Goal: Check status: Check status

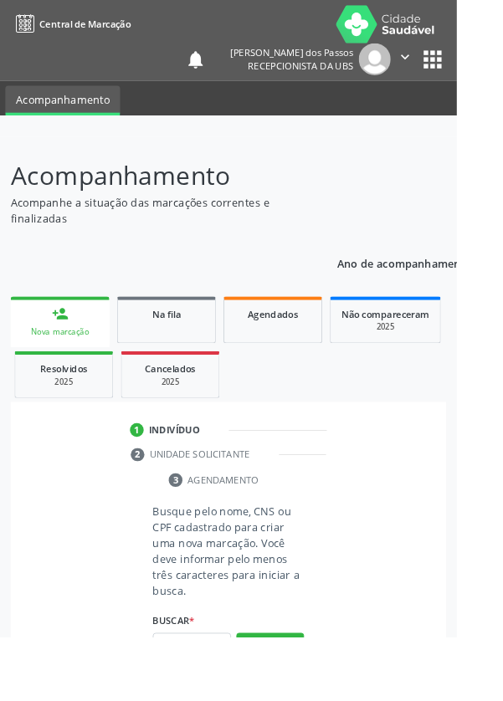
click at [200, 700] on input "text" at bounding box center [211, 711] width 86 height 28
click at [502, 623] on html "Central de Marcação notifications Josenilda Borges dos Passos Recepcionista da …" at bounding box center [251, 350] width 503 height 701
click at [204, 700] on input "text" at bounding box center [211, 711] width 86 height 28
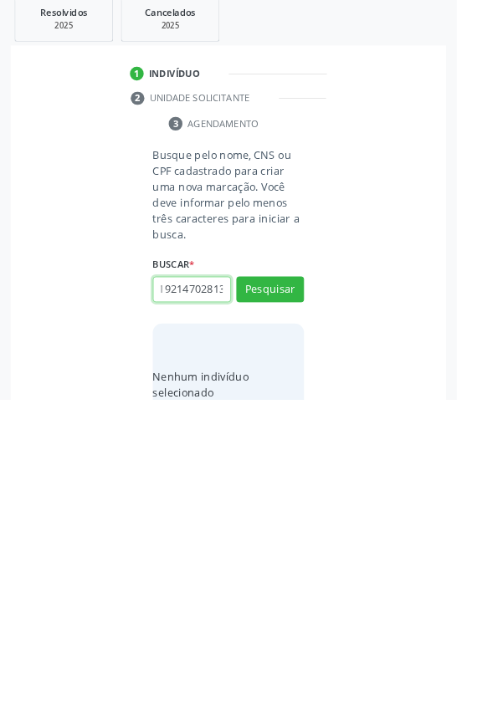
scroll to position [0, 10]
type input "192147028137"
click at [298, 573] on button "Pesquisar" at bounding box center [297, 579] width 74 height 28
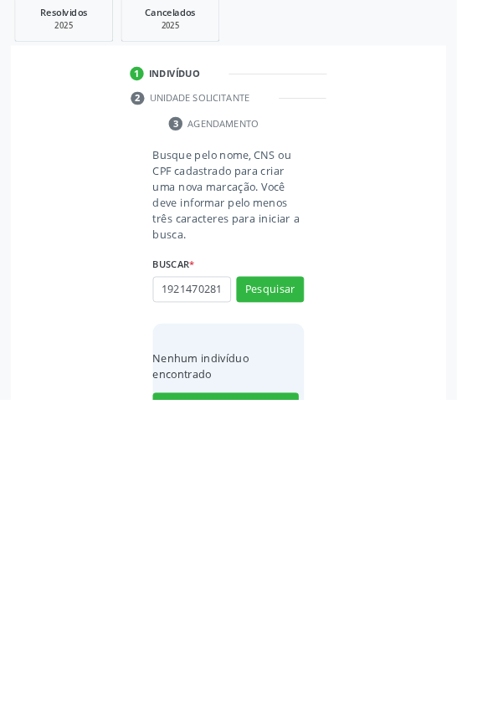
scroll to position [131, 0]
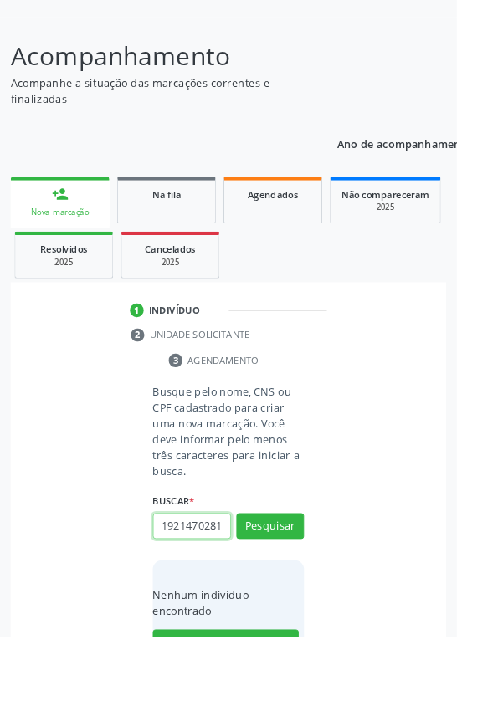
click at [245, 577] on input "192147028137" at bounding box center [211, 579] width 86 height 28
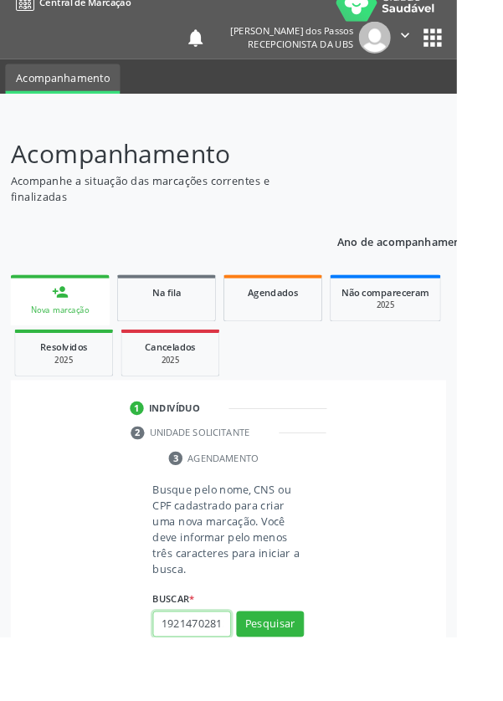
scroll to position [23, 0]
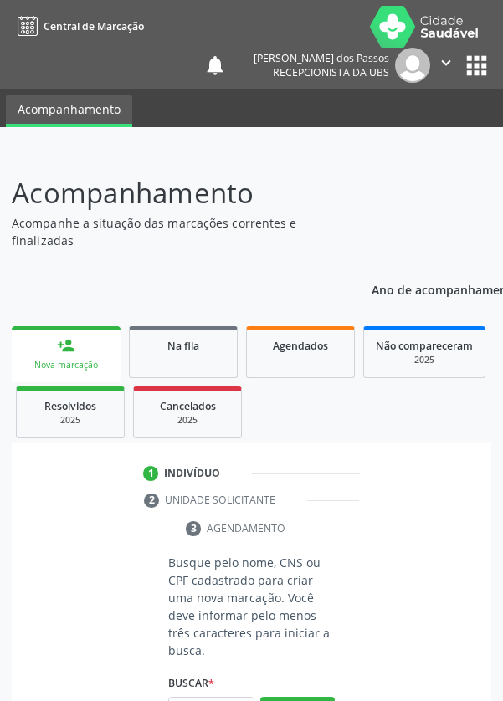
scroll to position [131, 0]
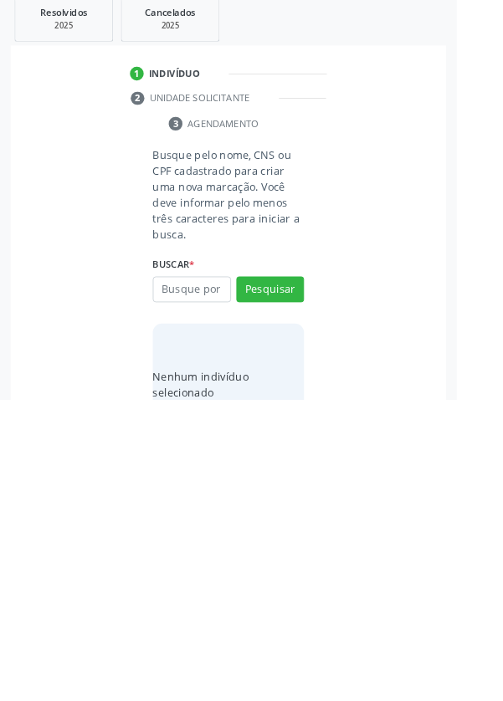
click at [205, 576] on input "text" at bounding box center [211, 579] width 86 height 28
click at [295, 565] on button "Pesquisar" at bounding box center [297, 579] width 74 height 28
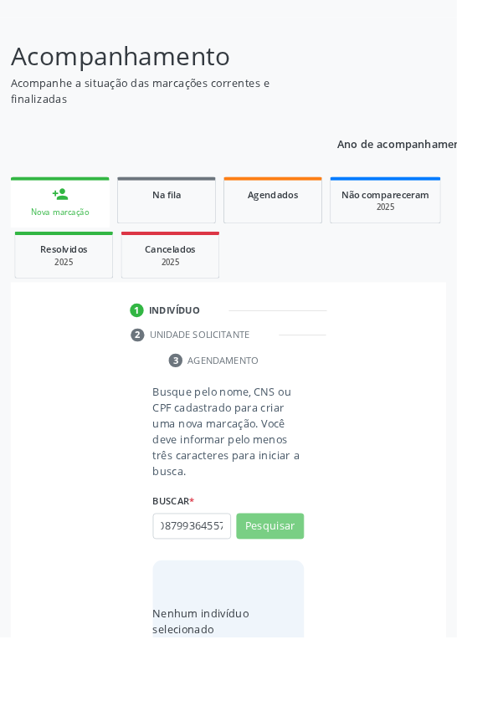
scroll to position [0, 0]
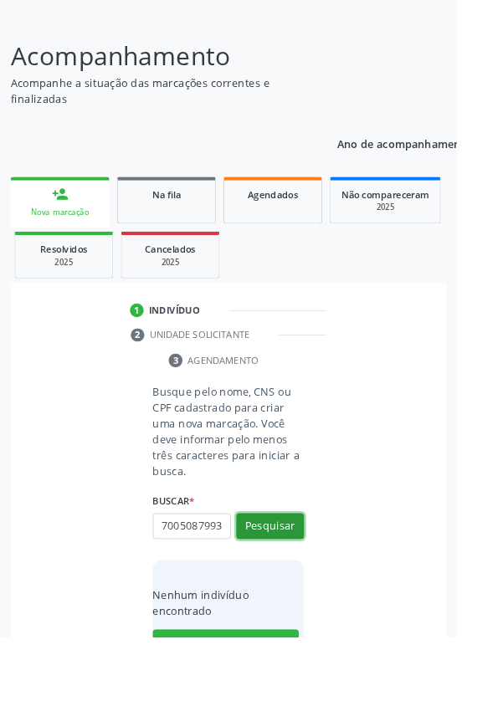
click at [298, 576] on button "Pesquisar" at bounding box center [297, 579] width 74 height 28
click at [300, 576] on button "Pesquisar" at bounding box center [297, 579] width 74 height 28
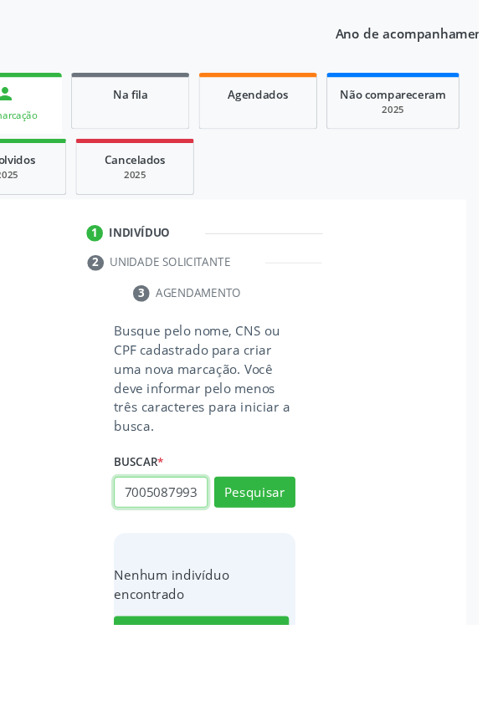
click at [237, 585] on input "700508799364557" at bounding box center [211, 579] width 86 height 28
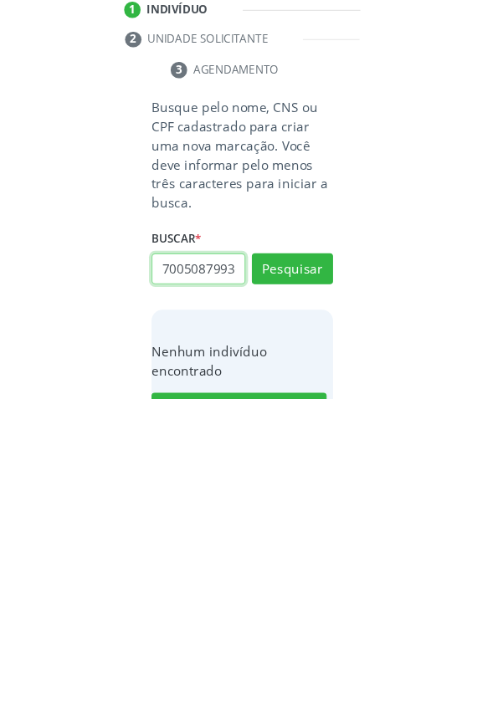
scroll to position [132, 0]
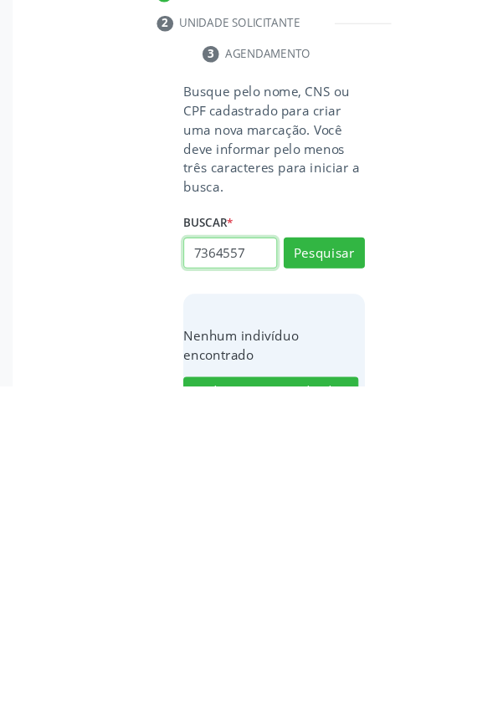
type input "364557"
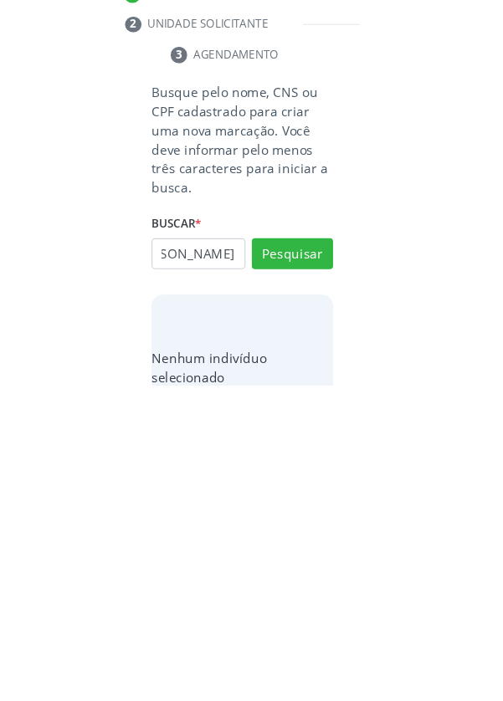
scroll to position [0, 101]
type input "[PERSON_NAME]"
click at [299, 578] on button "Pesquisar" at bounding box center [297, 580] width 74 height 28
type input "Maria Izabel cordeiro Brandão"
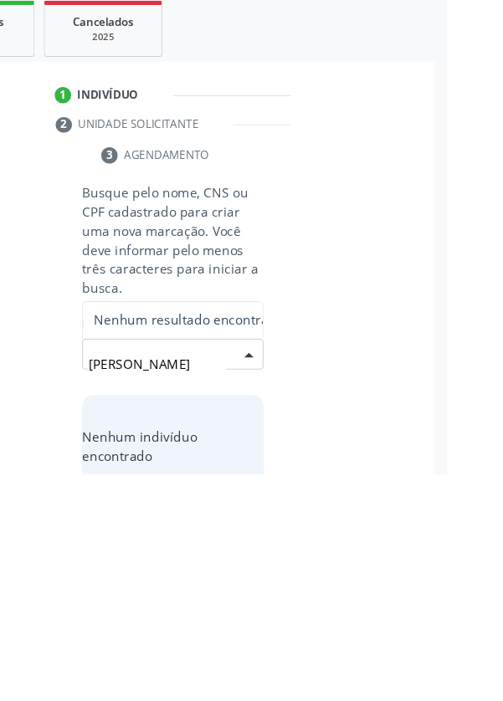
scroll to position [115, 0]
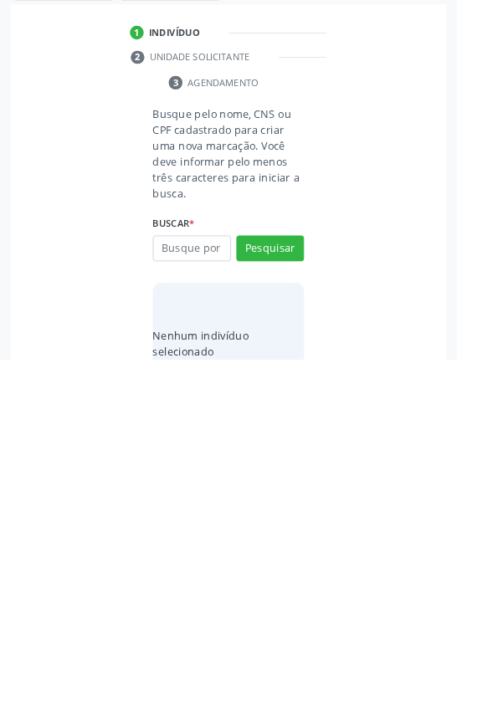
scroll to position [131, 0]
click at [213, 573] on input "text" at bounding box center [211, 579] width 86 height 28
click at [199, 576] on input "text" at bounding box center [211, 579] width 86 height 28
click at [295, 573] on button "Pesquisar" at bounding box center [297, 579] width 74 height 28
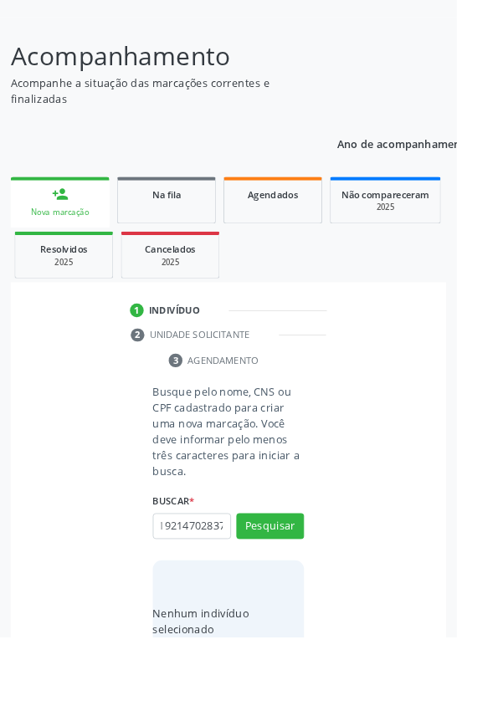
scroll to position [0, 0]
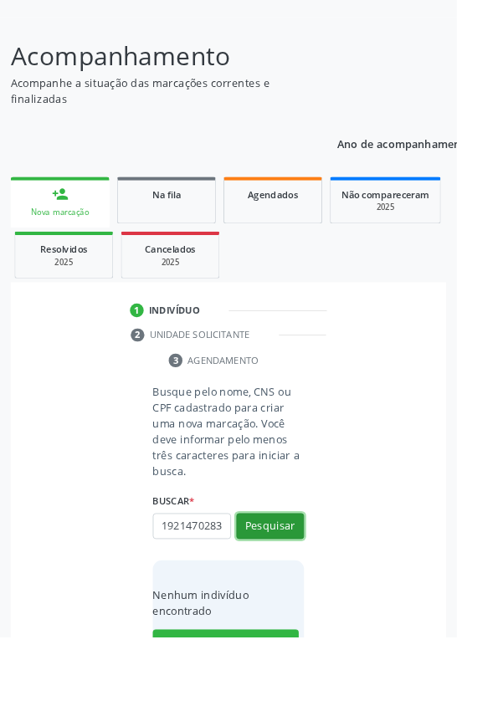
click at [299, 586] on button "Pesquisar" at bounding box center [297, 579] width 74 height 28
click at [224, 580] on input "19214702837" at bounding box center [211, 579] width 86 height 28
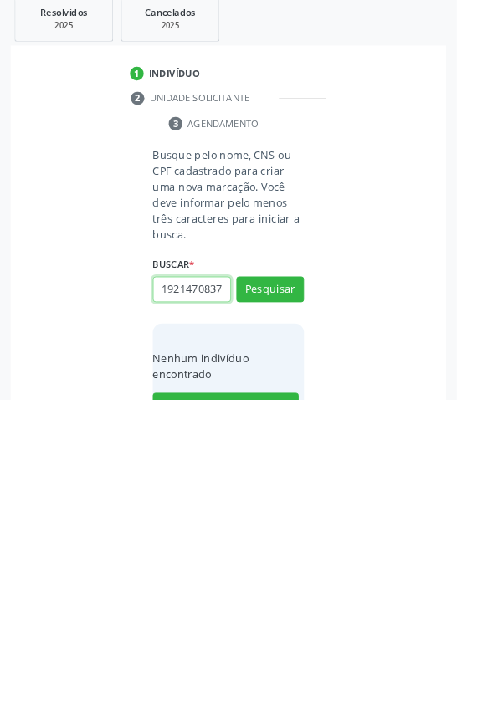
scroll to position [0, 0]
click at [213, 581] on input "837" at bounding box center [211, 579] width 86 height 28
type input "8"
type input "700508799364557"
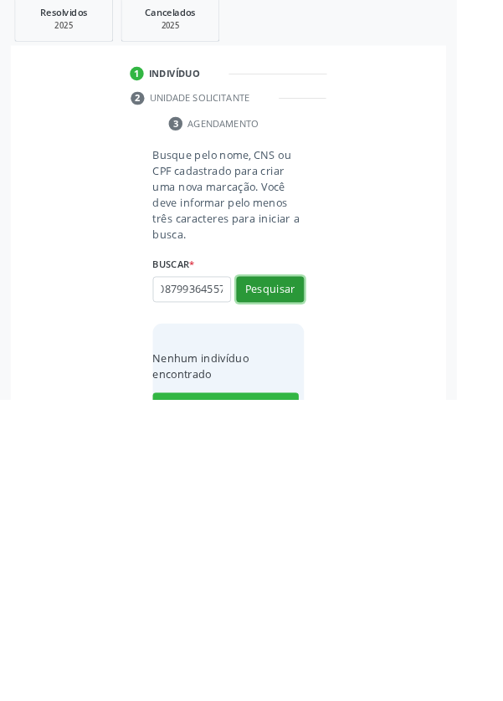
click at [298, 581] on button "Pesquisar" at bounding box center [297, 579] width 74 height 28
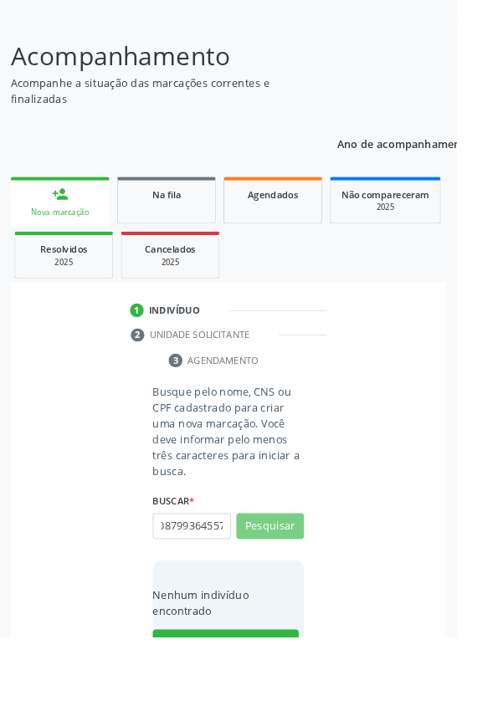
scroll to position [0, 0]
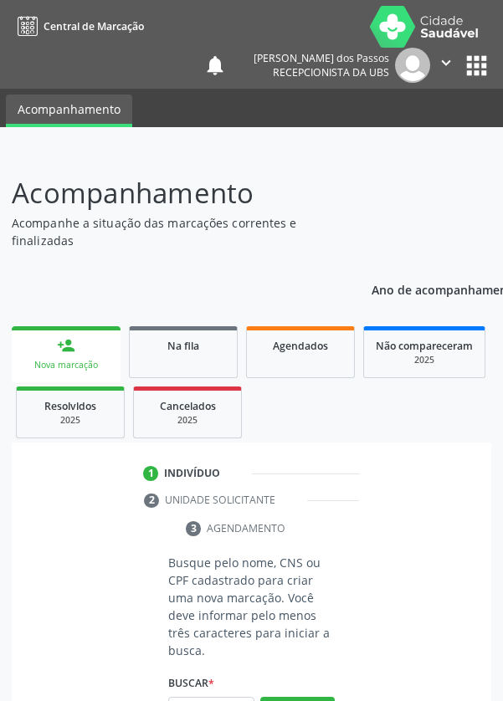
scroll to position [131, 0]
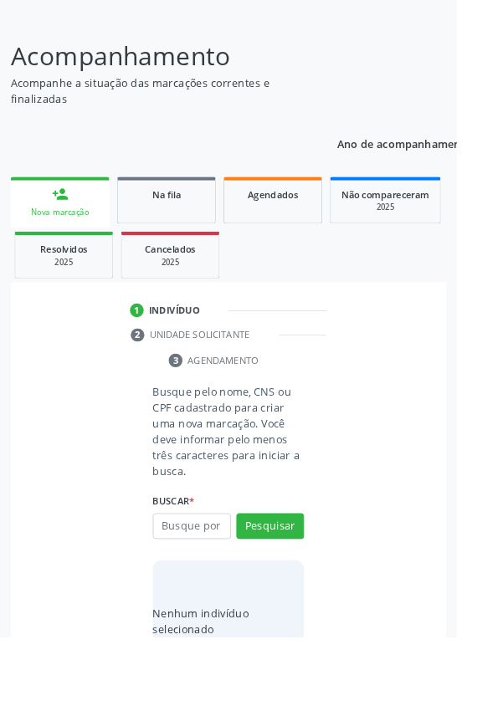
click at [227, 583] on input "text" at bounding box center [211, 579] width 86 height 28
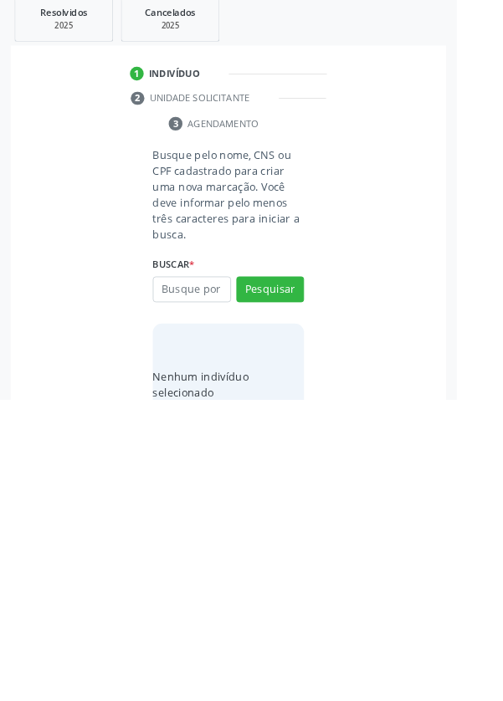
click at [195, 570] on input "text" at bounding box center [211, 579] width 86 height 28
type input "05323348410"
click at [305, 568] on button "Pesquisar" at bounding box center [297, 579] width 74 height 28
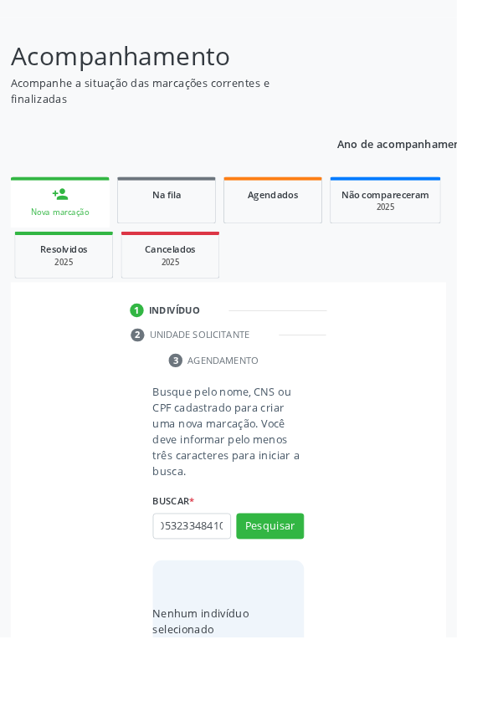
scroll to position [0, 0]
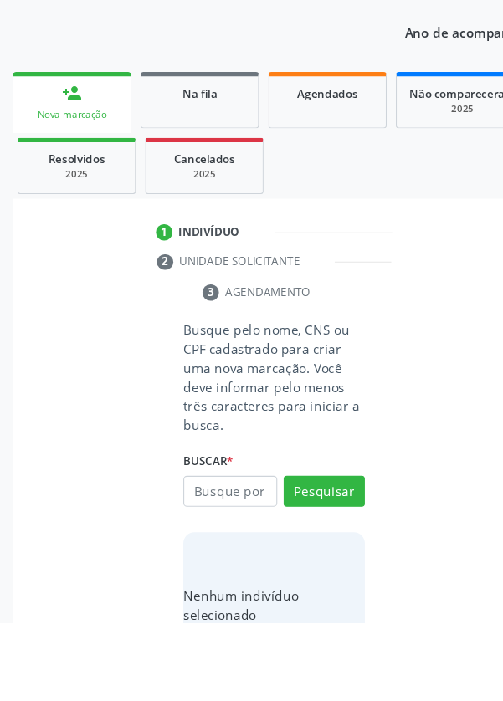
click at [0, 542] on div "Acompanhamento Acompanhe a situação das marcações correntes e finalizadas Relat…" at bounding box center [251, 397] width 503 height 755
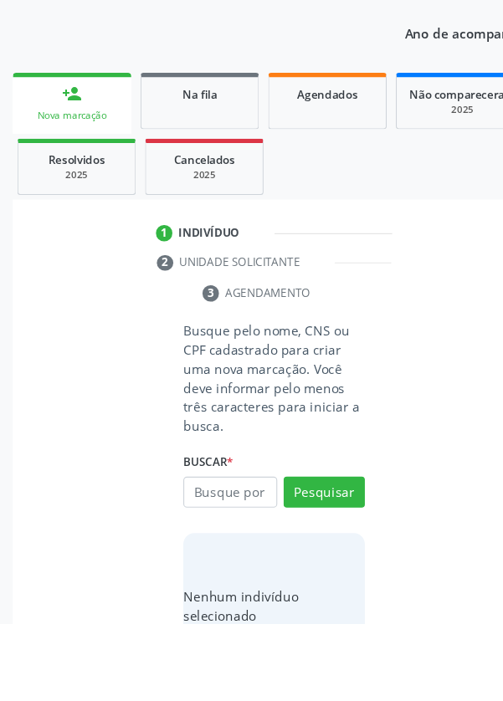
scroll to position [130, 0]
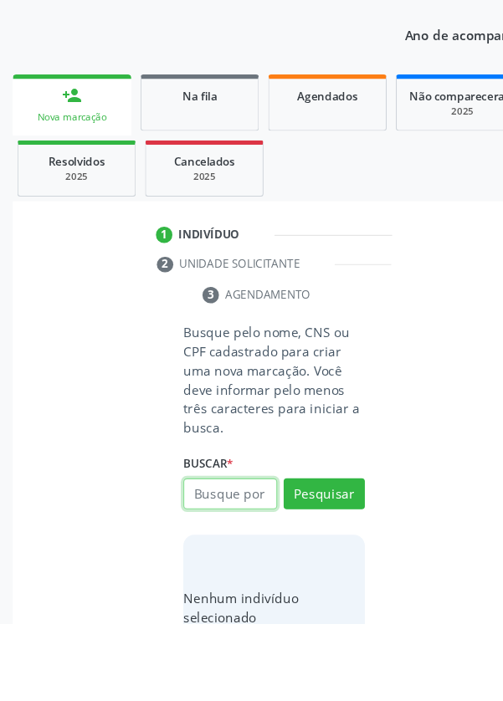
click at [213, 583] on input "text" at bounding box center [211, 581] width 86 height 28
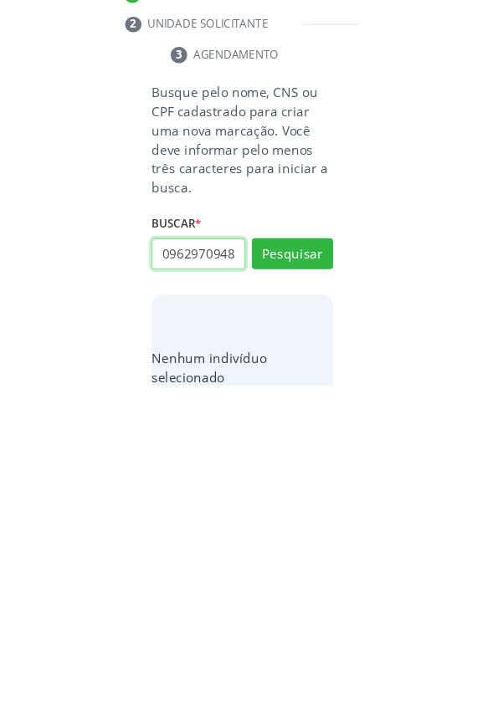
scroll to position [0, 3]
type input "09629709487"
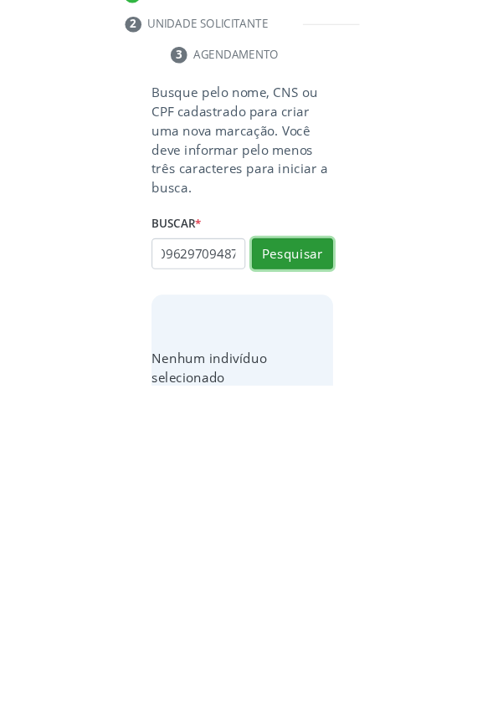
click at [300, 581] on button "Pesquisar" at bounding box center [297, 580] width 74 height 28
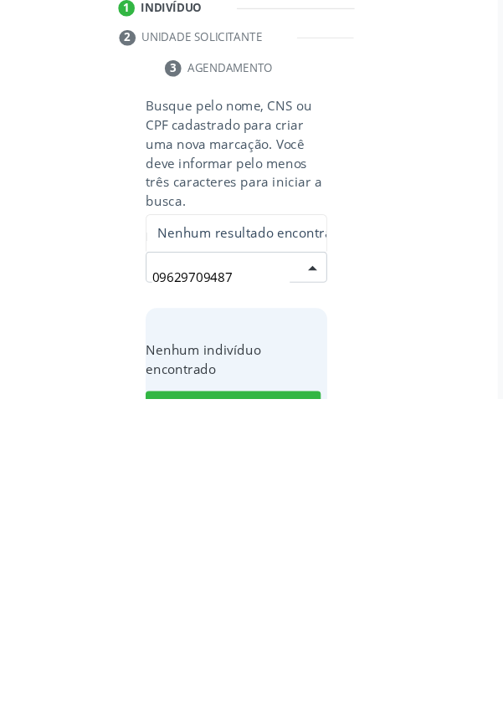
scroll to position [130, 0]
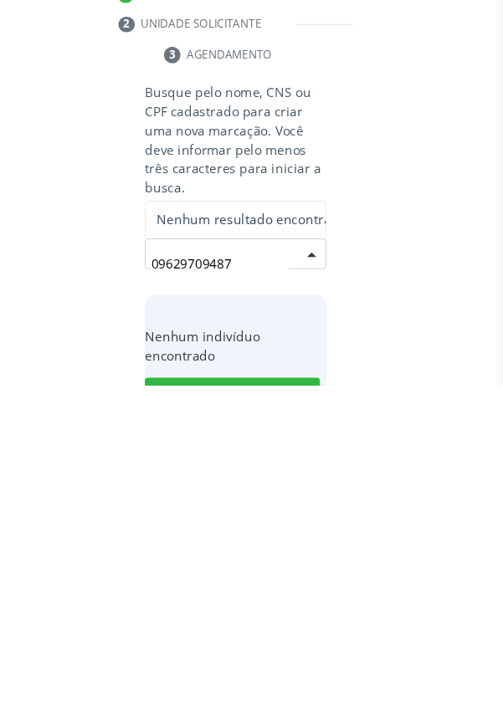
click at [253, 588] on input "09629709487" at bounding box center [237, 588] width 126 height 33
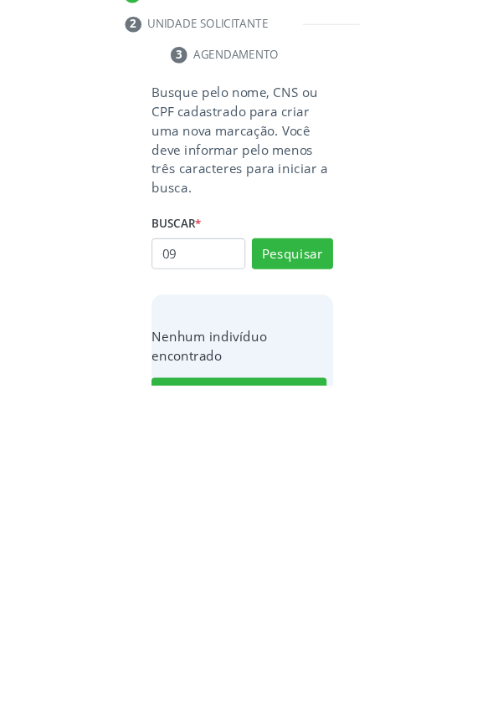
type input "0"
type input "708407799590463"
click at [287, 575] on button "Pesquisar" at bounding box center [297, 580] width 74 height 28
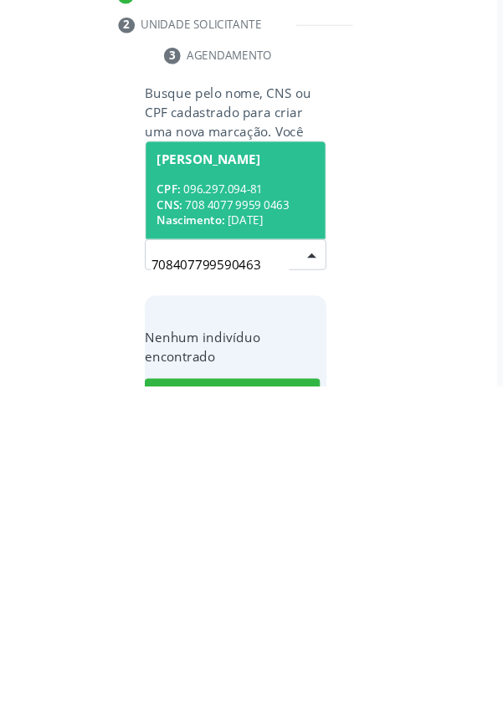
scroll to position [130, 0]
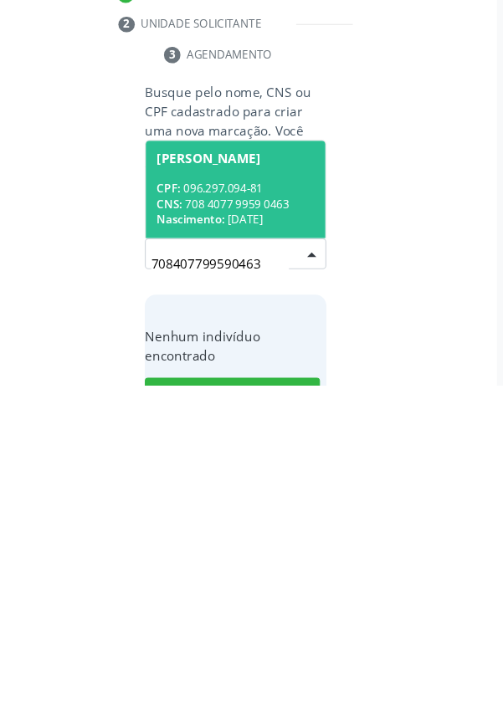
click at [249, 519] on div "CPF: 096.297.094-81" at bounding box center [251, 521] width 145 height 14
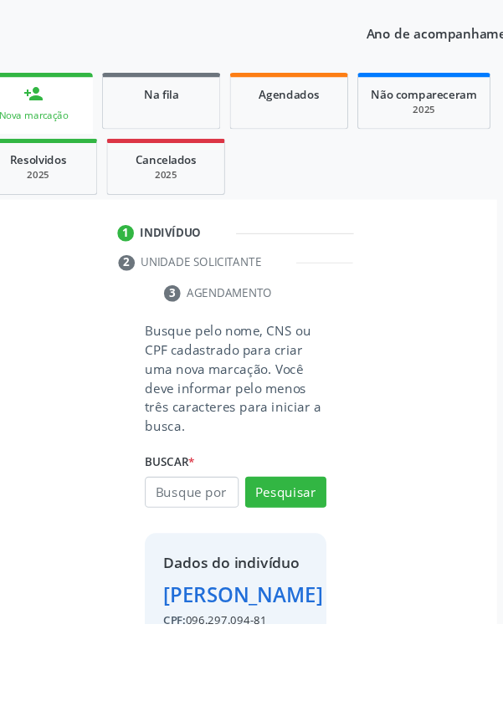
scroll to position [96, 0]
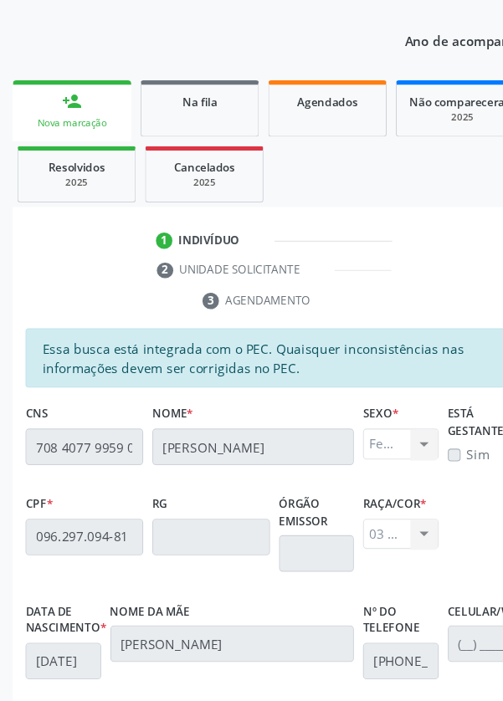
scroll to position [0, 0]
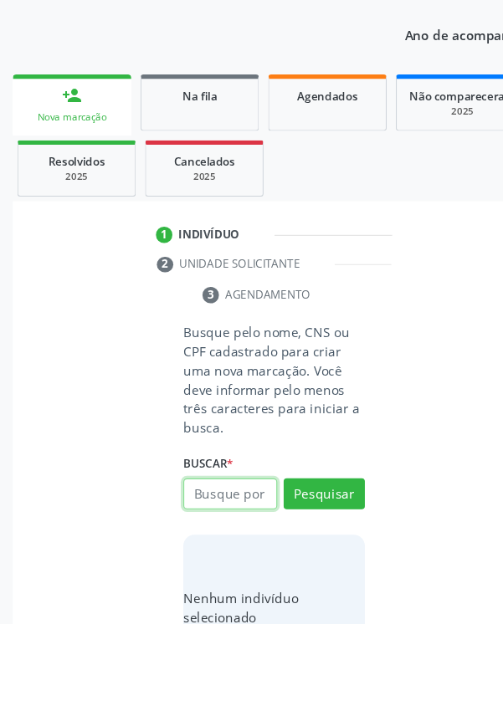
scroll to position [130, 0]
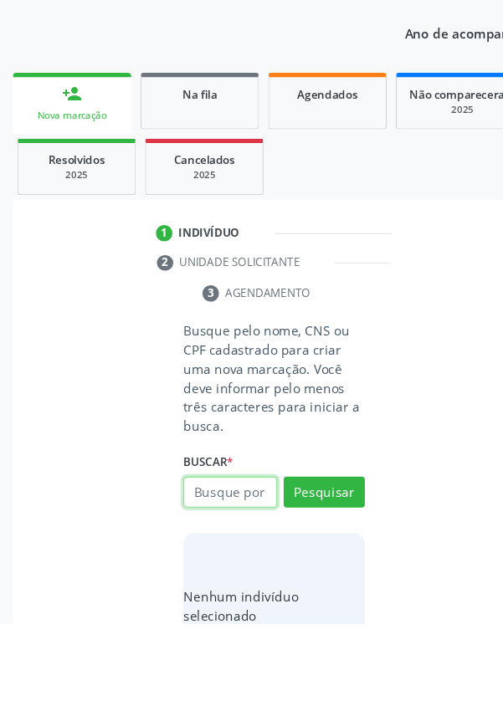
click at [209, 583] on input "text" at bounding box center [211, 580] width 86 height 28
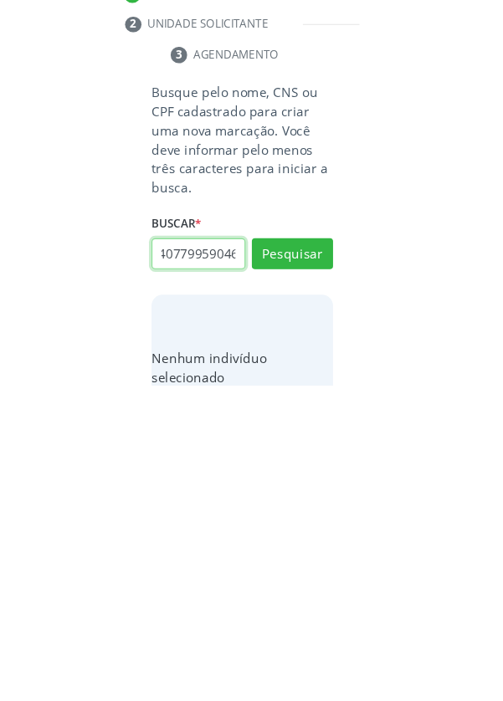
scroll to position [0, 30]
type input "708407799590463"
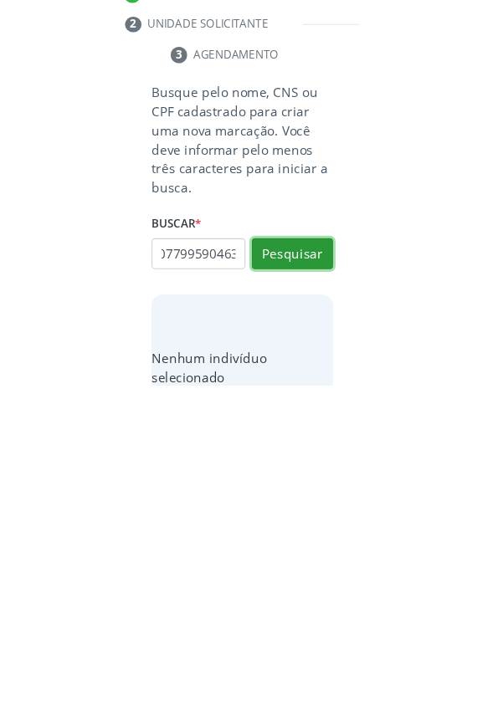
click at [303, 577] on button "Pesquisar" at bounding box center [297, 580] width 74 height 28
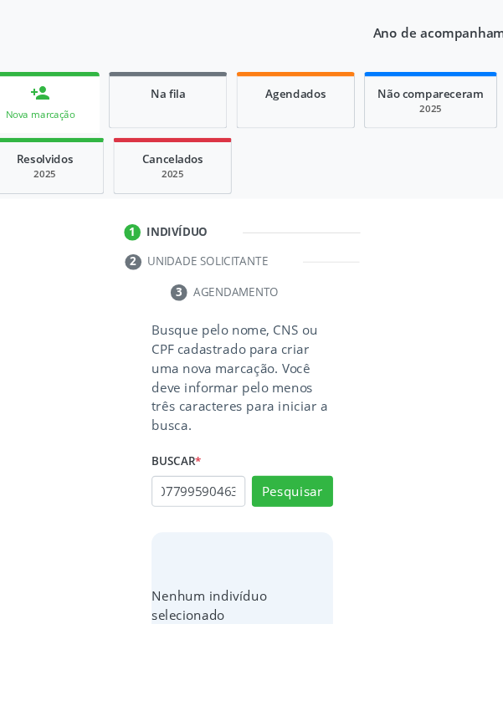
scroll to position [0, 0]
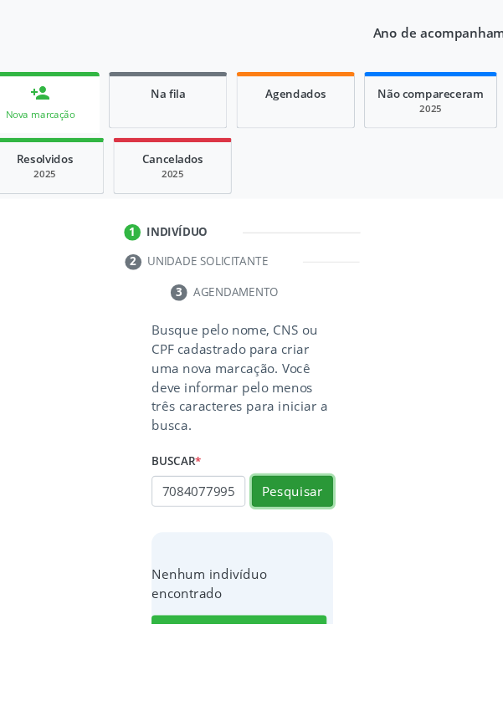
click at [292, 586] on button "Pesquisar" at bounding box center [297, 579] width 74 height 28
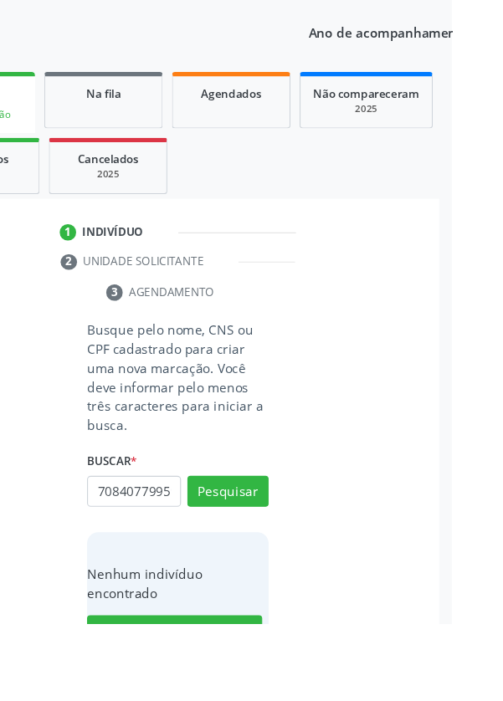
scroll to position [131, 0]
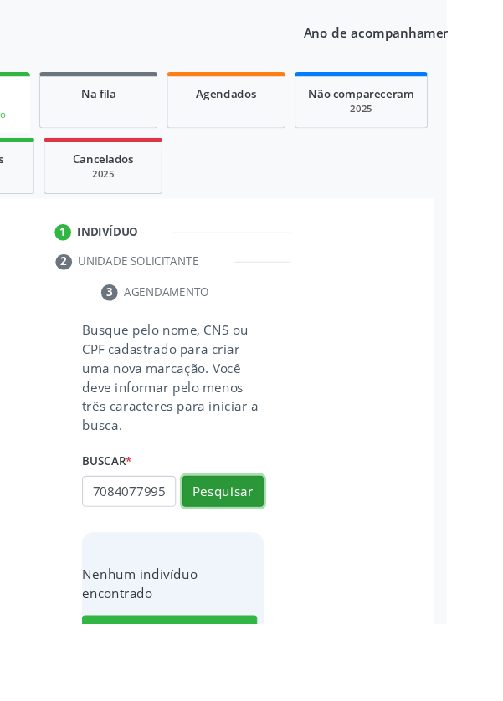
click at [289, 581] on button "Pesquisar" at bounding box center [297, 579] width 74 height 28
click at [300, 580] on button "Pesquisar" at bounding box center [297, 579] width 74 height 28
click at [295, 580] on button "Pesquisar" at bounding box center [297, 579] width 74 height 28
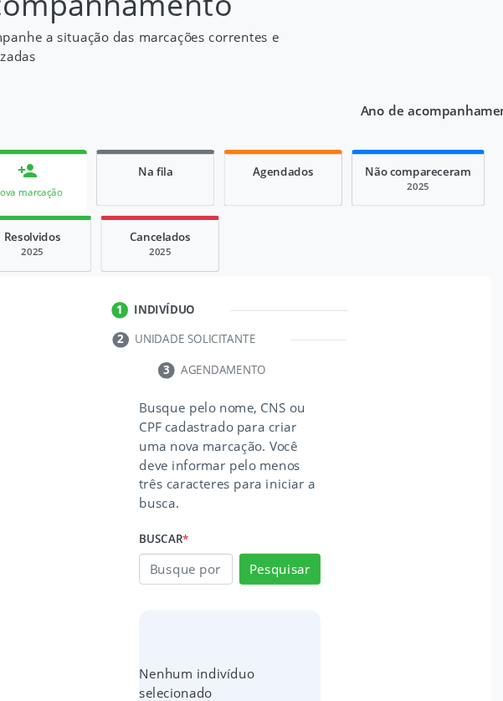
scroll to position [130, 0]
click at [199, 581] on input "text" at bounding box center [211, 580] width 86 height 28
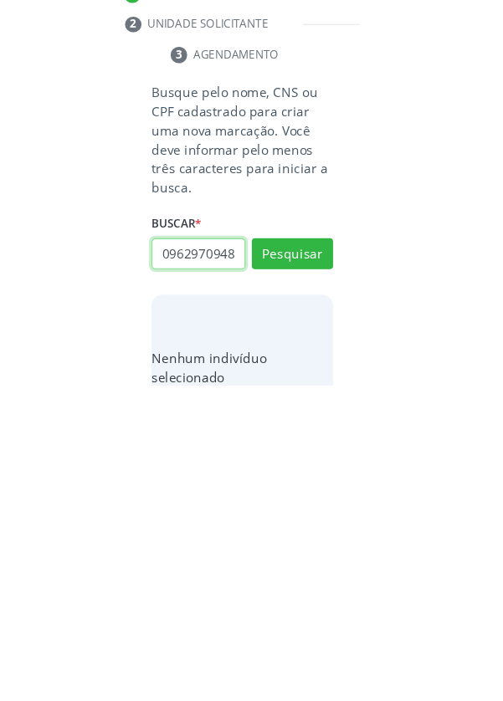
scroll to position [0, 3]
type input "09629709481"
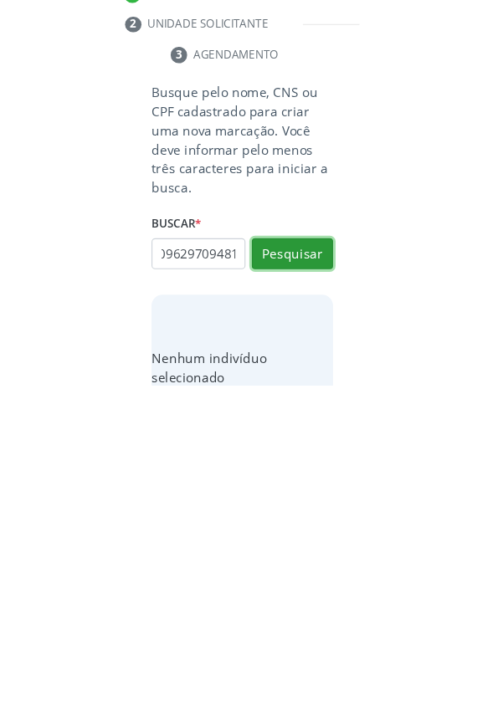
click at [295, 577] on button "Pesquisar" at bounding box center [297, 580] width 74 height 28
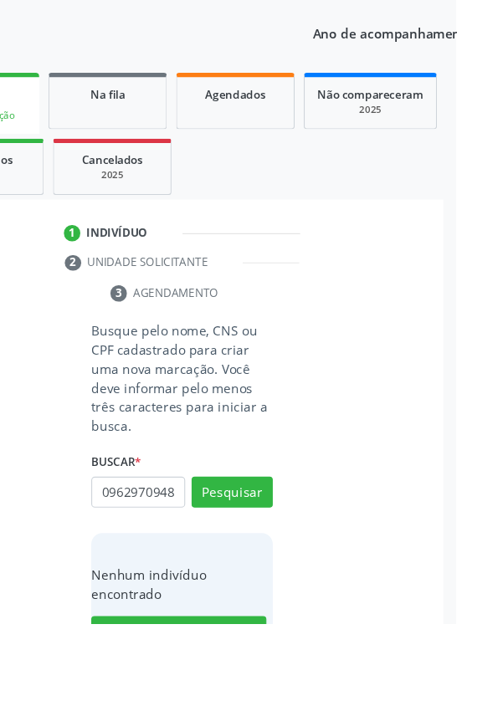
scroll to position [130, 0]
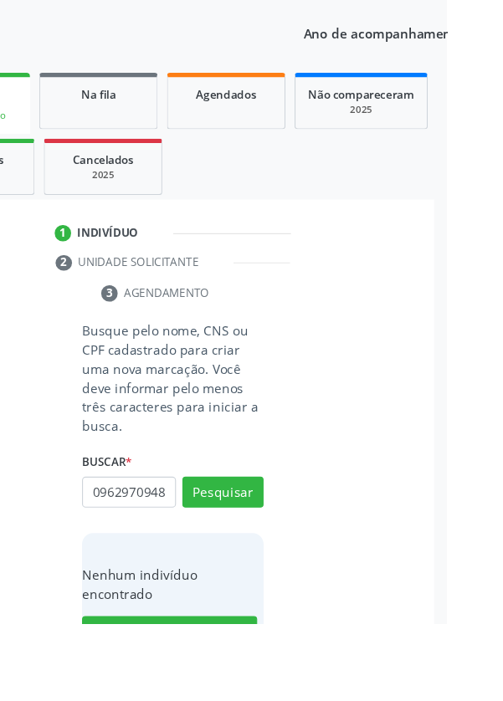
click at [502, 540] on html "Central de Marcação notifications Josenilda Borges dos Passos Recepcionista da …" at bounding box center [251, 220] width 503 height 701
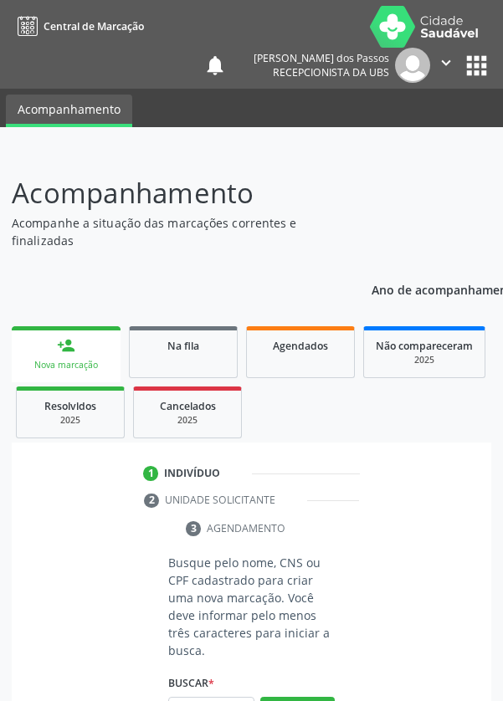
scroll to position [130, 0]
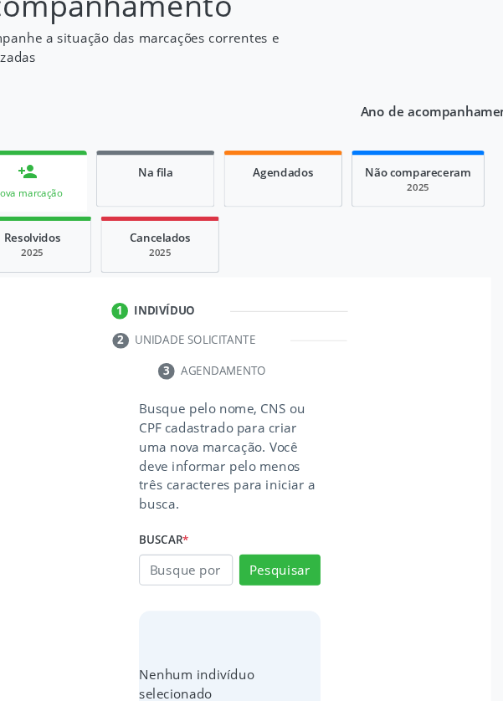
click at [205, 581] on input "text" at bounding box center [211, 580] width 86 height 28
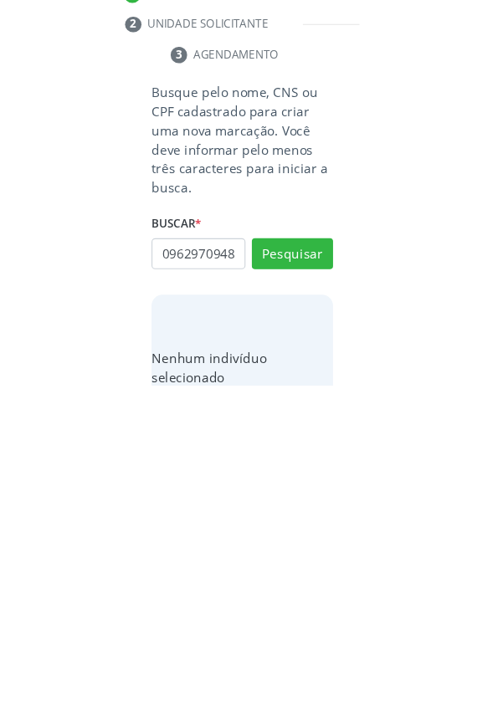
scroll to position [0, 3]
type input "09629709481"
click at [290, 581] on button "Pesquisar" at bounding box center [297, 580] width 74 height 28
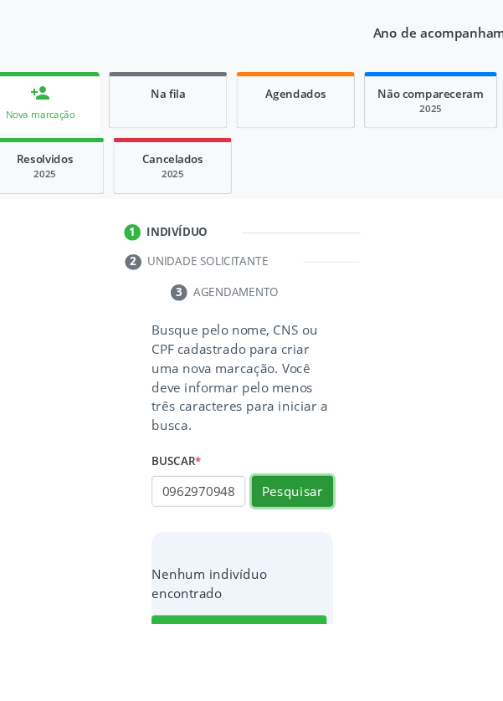
click at [294, 586] on button "Pesquisar" at bounding box center [297, 579] width 74 height 28
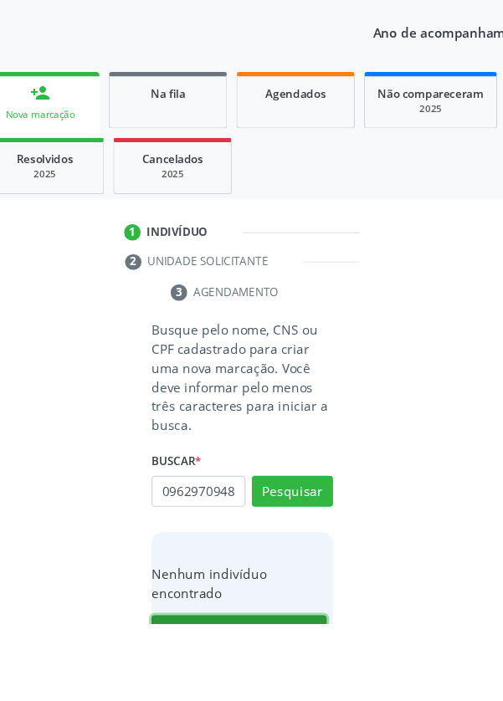
click at [259, 700] on button "Cadastrar novo indivíduo" at bounding box center [248, 707] width 161 height 28
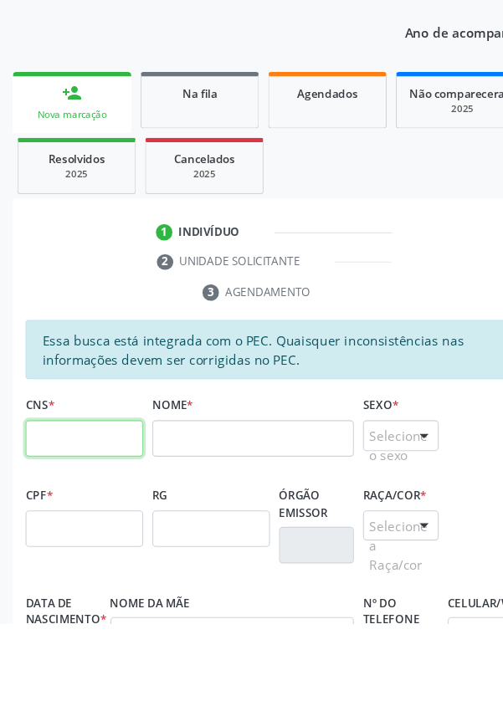
click at [55, 530] on input "text" at bounding box center [77, 530] width 108 height 33
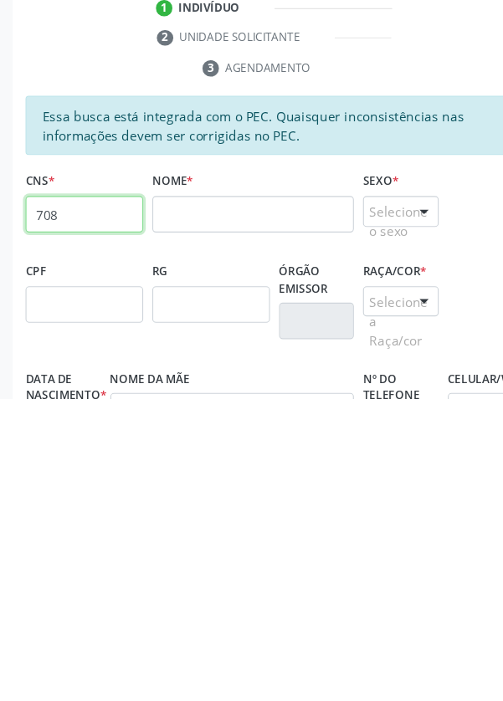
scroll to position [130, 0]
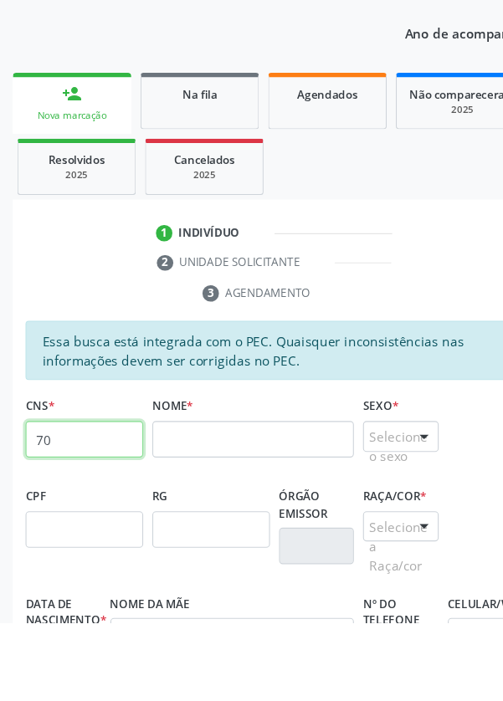
type input "7"
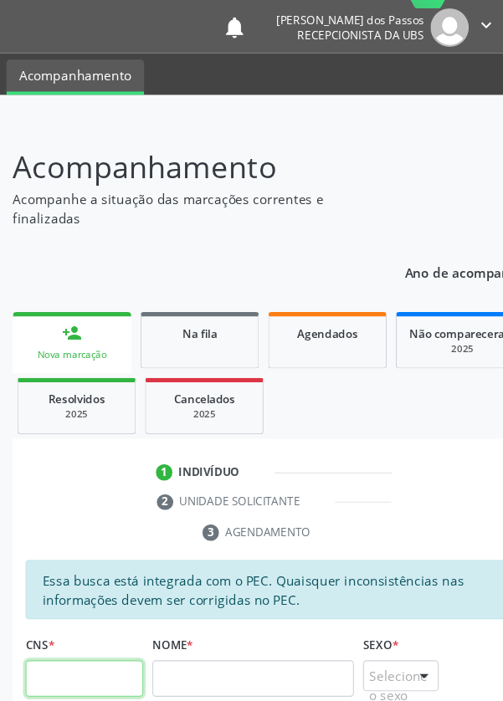
scroll to position [0, 0]
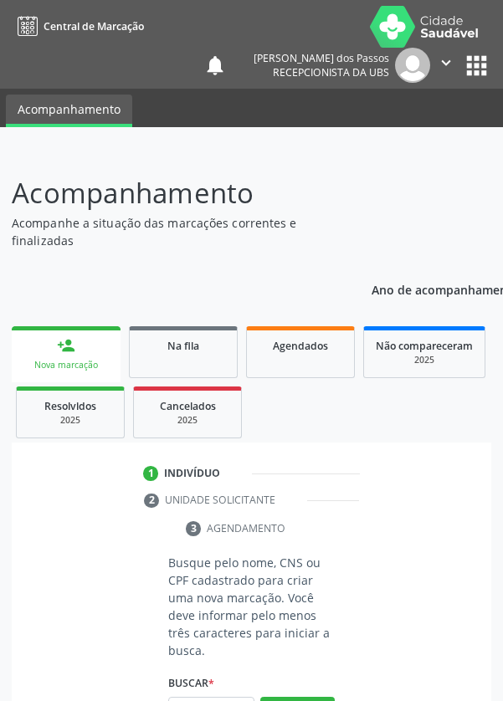
click at [214, 697] on input "text" at bounding box center [211, 711] width 86 height 28
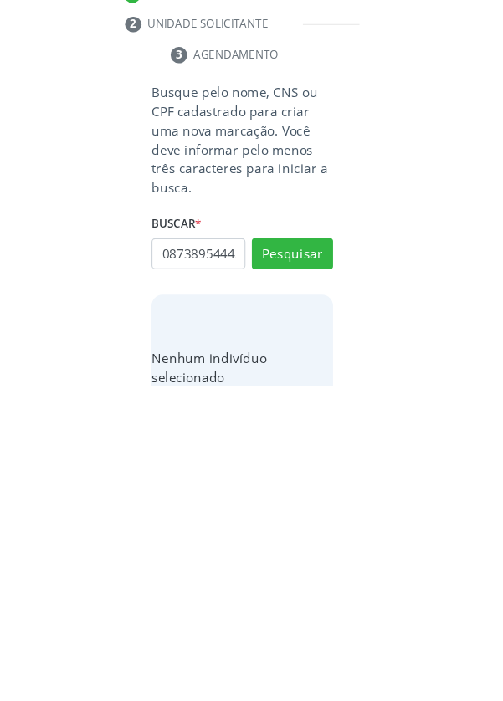
scroll to position [0, 3]
type input "08738954443"
click at [299, 581] on button "Pesquisar" at bounding box center [297, 580] width 74 height 28
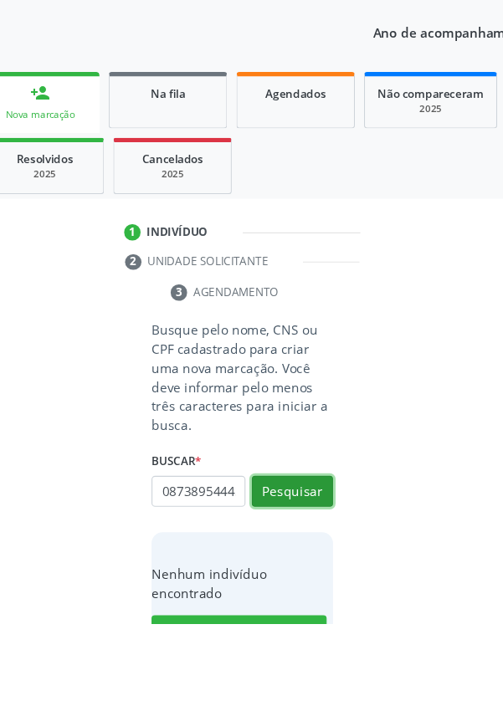
click at [297, 580] on button "Pesquisar" at bounding box center [297, 579] width 74 height 28
click at [298, 583] on button "Pesquisar" at bounding box center [297, 579] width 74 height 28
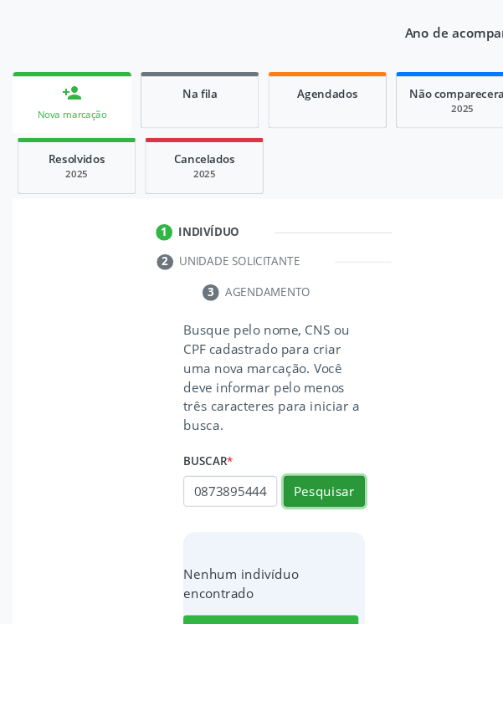
click at [295, 583] on button "Pesquisar" at bounding box center [297, 579] width 74 height 28
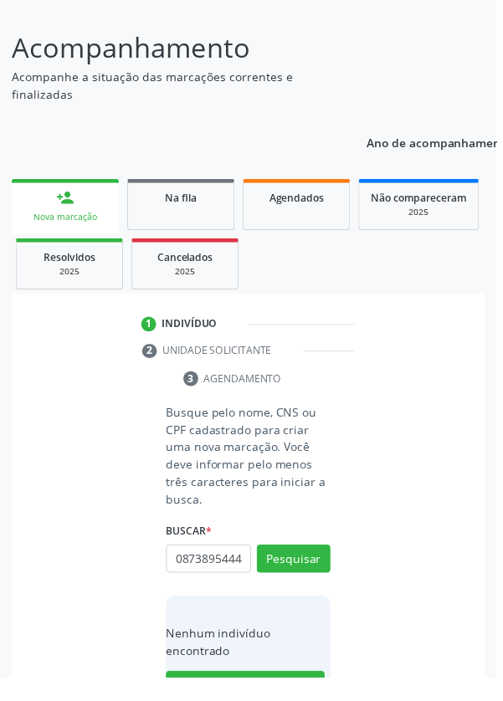
click at [502, 263] on html "Central de Marcação notifications [PERSON_NAME] dos Passos Recepcionista da UBS…" at bounding box center [251, 220] width 503 height 701
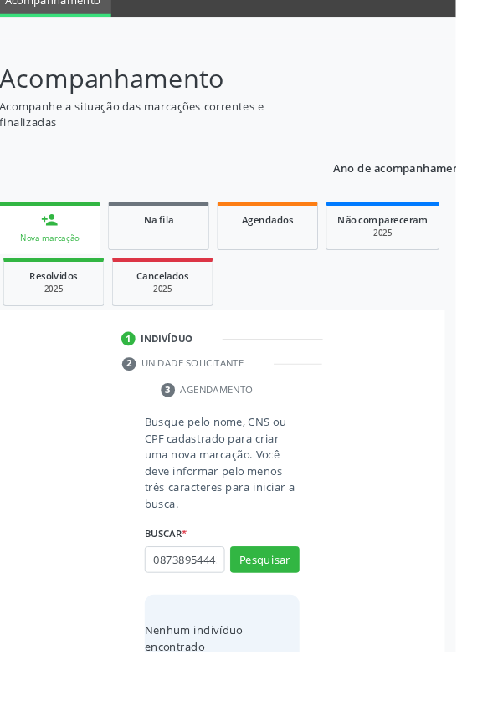
click at [502, 253] on html "Central de Marcação notifications [PERSON_NAME] dos Passos Recepcionista da UBS…" at bounding box center [251, 241] width 503 height 701
